Goal: Information Seeking & Learning: Learn about a topic

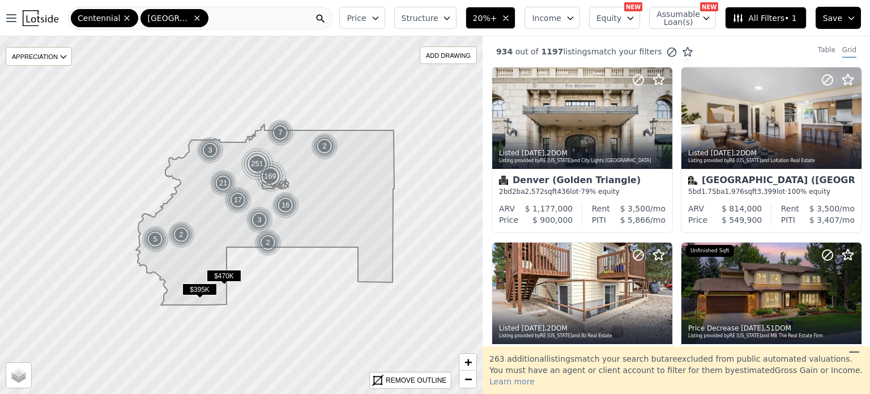
scroll to position [826, 0]
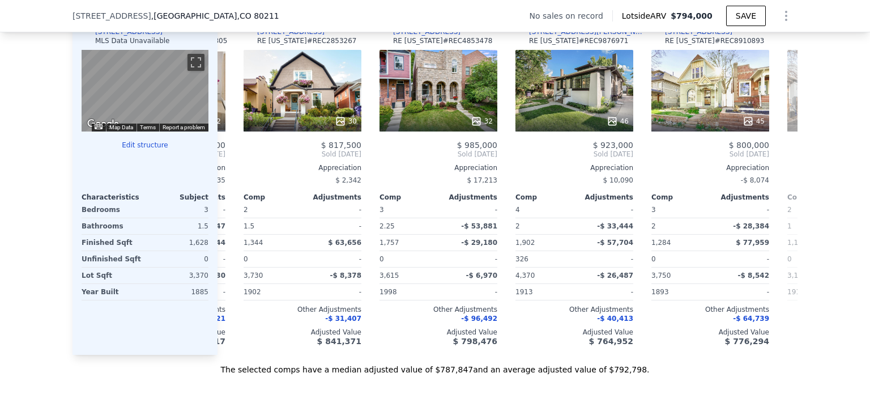
scroll to position [1126, 0]
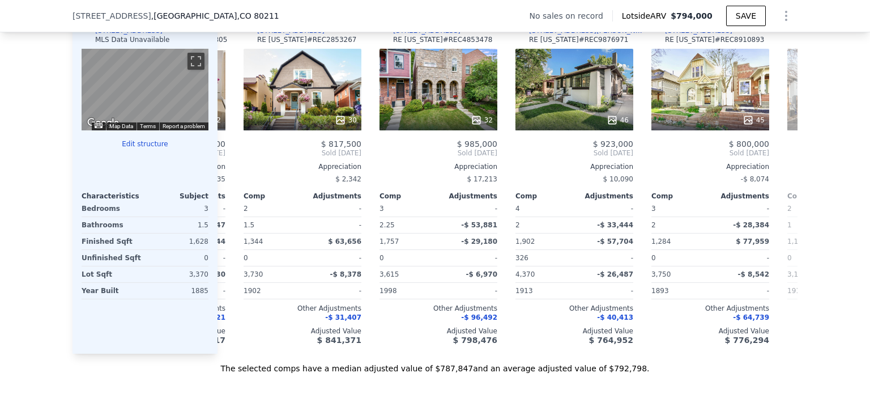
click at [300, 126] on div "30" at bounding box center [303, 119] width 108 height 11
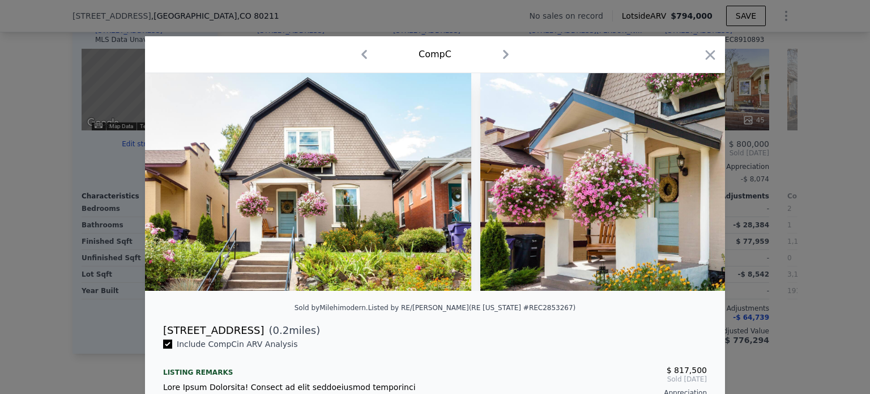
click at [307, 206] on img at bounding box center [308, 182] width 326 height 218
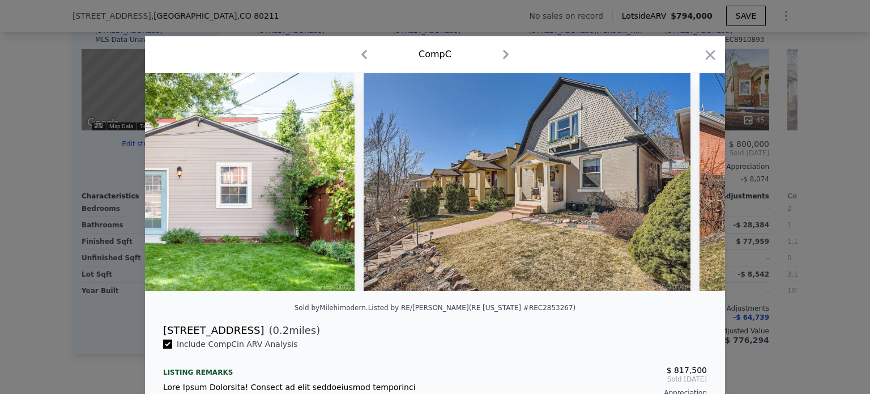
scroll to position [0, 9097]
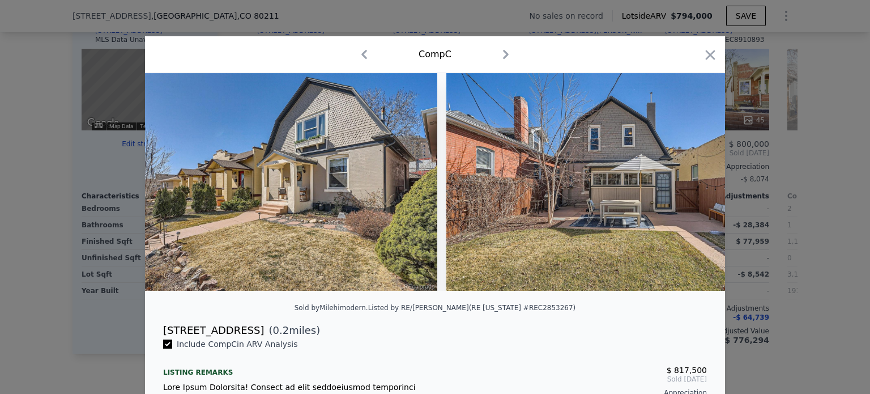
click at [706, 52] on icon "button" at bounding box center [711, 55] width 16 height 16
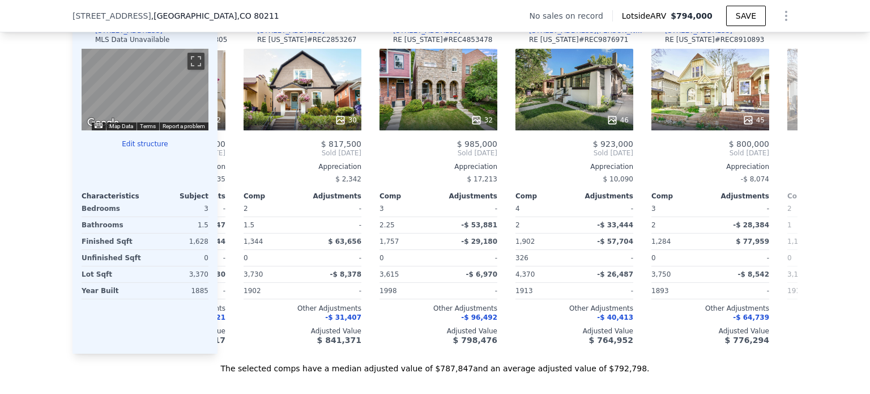
click at [530, 24] on div "[STREET_ADDRESS] No sales on record Lotside ARV $794,000 SAVE" at bounding box center [435, 16] width 725 height 32
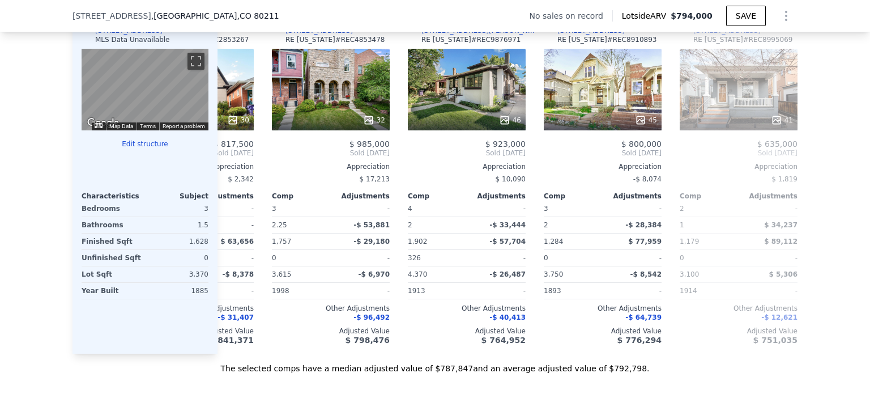
scroll to position [0, 369]
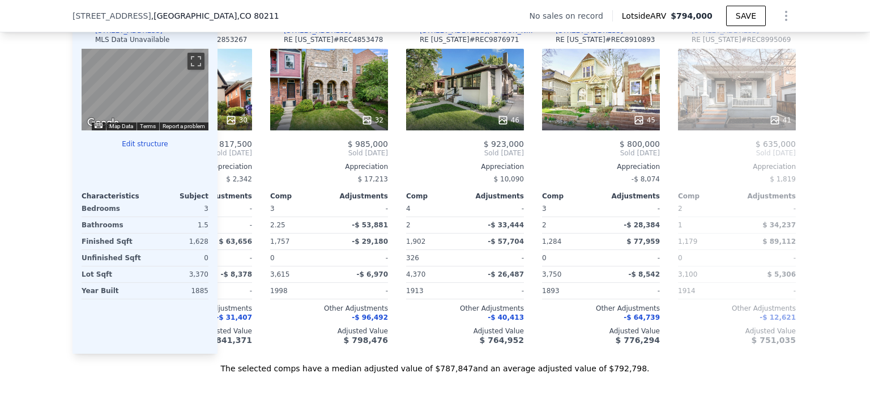
click at [590, 111] on div "45" at bounding box center [601, 90] width 118 height 82
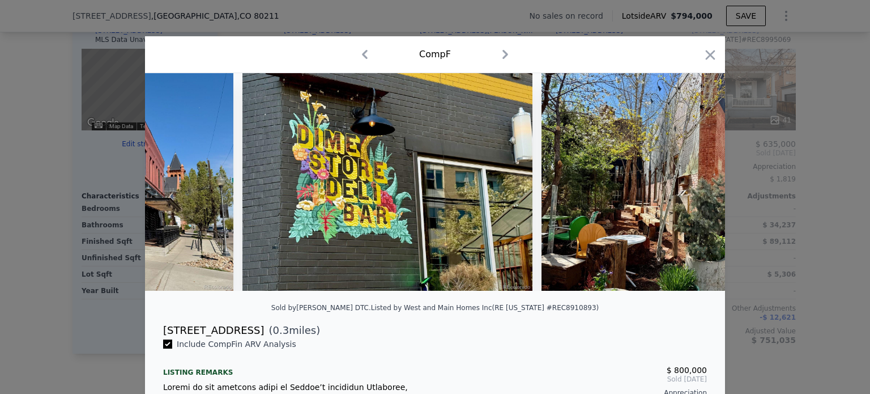
scroll to position [0, 13664]
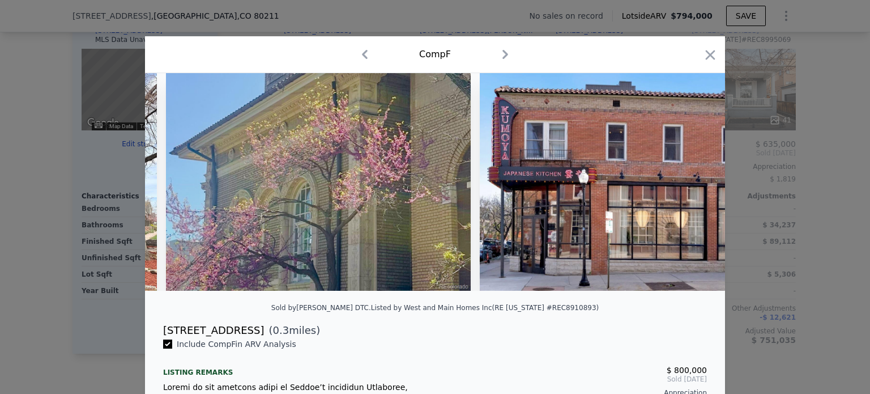
click at [703, 55] on icon "button" at bounding box center [711, 55] width 16 height 16
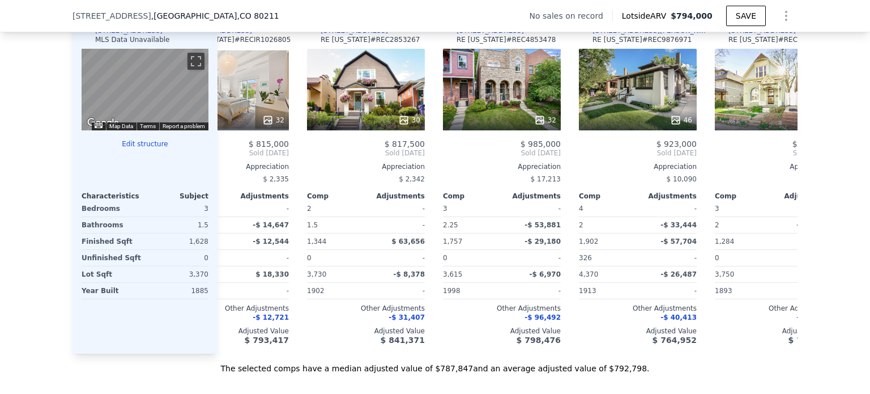
scroll to position [0, 167]
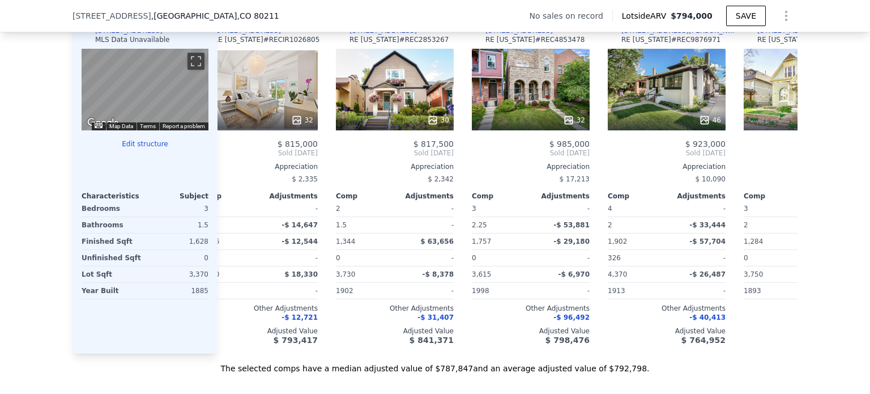
click at [555, 100] on div "32" at bounding box center [531, 90] width 118 height 82
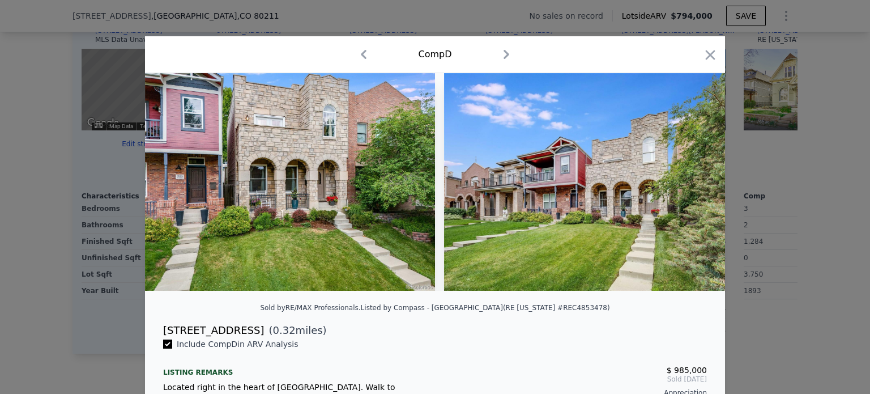
drag, startPoint x: 163, startPoint y: 304, endPoint x: 165, endPoint y: 296, distance: 7.9
click at [165, 296] on div at bounding box center [435, 186] width 580 height 227
click at [714, 60] on div "Comp D" at bounding box center [435, 54] width 580 height 37
click at [703, 56] on icon "button" at bounding box center [711, 55] width 16 height 16
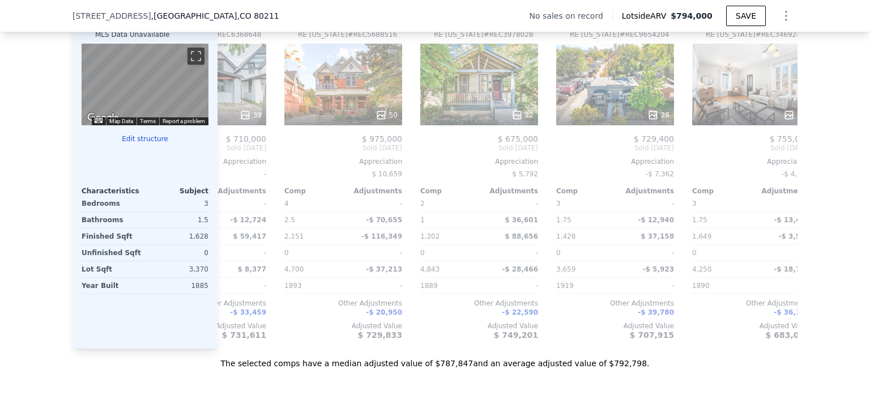
scroll to position [0, 1079]
